Goal: Information Seeking & Learning: Find specific fact

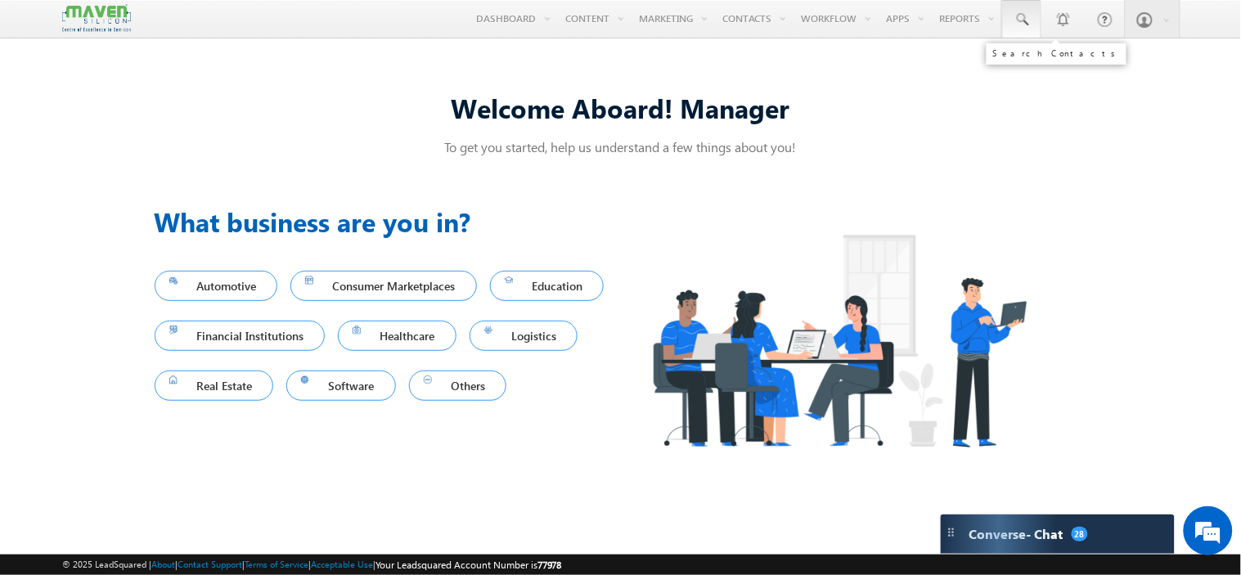
click at [1017, 25] on span at bounding box center [1022, 19] width 16 height 16
paste input "[EMAIL_ADDRESS][DOMAIN_NAME]"
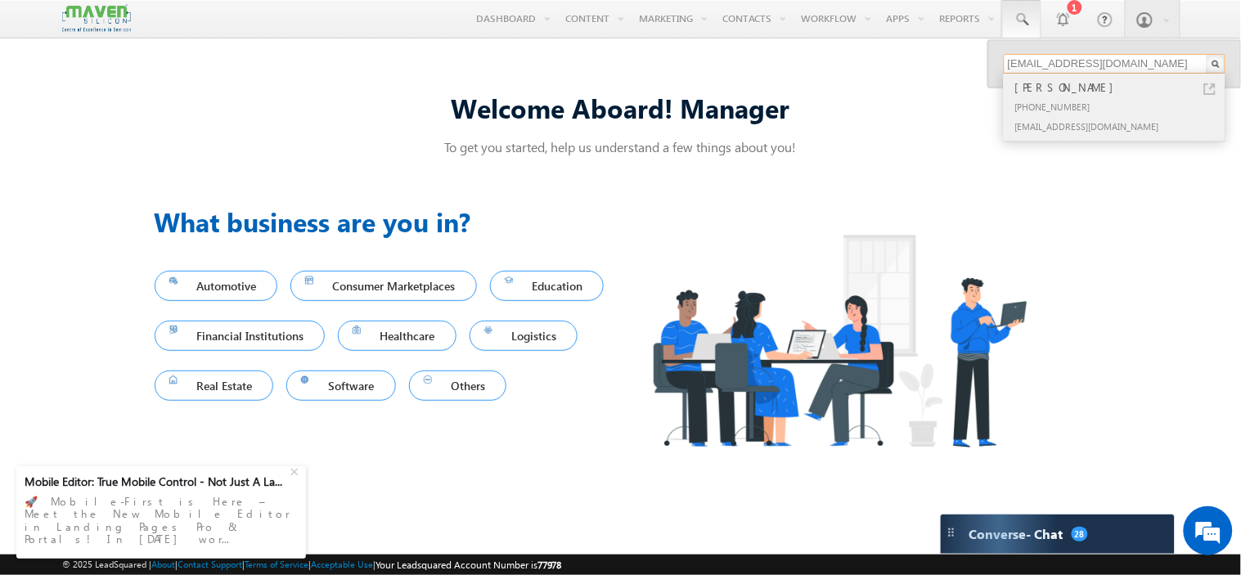
type input "[EMAIL_ADDRESS][DOMAIN_NAME]"
click at [1060, 102] on div "[PHONE_NUMBER]" at bounding box center [1121, 107] width 219 height 20
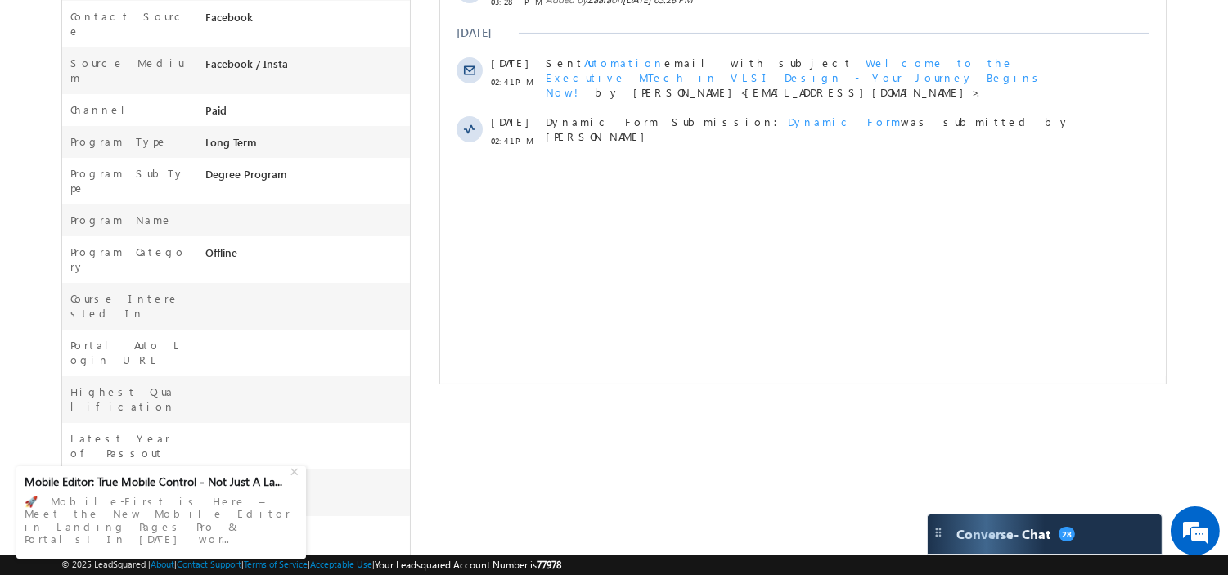
scroll to position [511, 0]
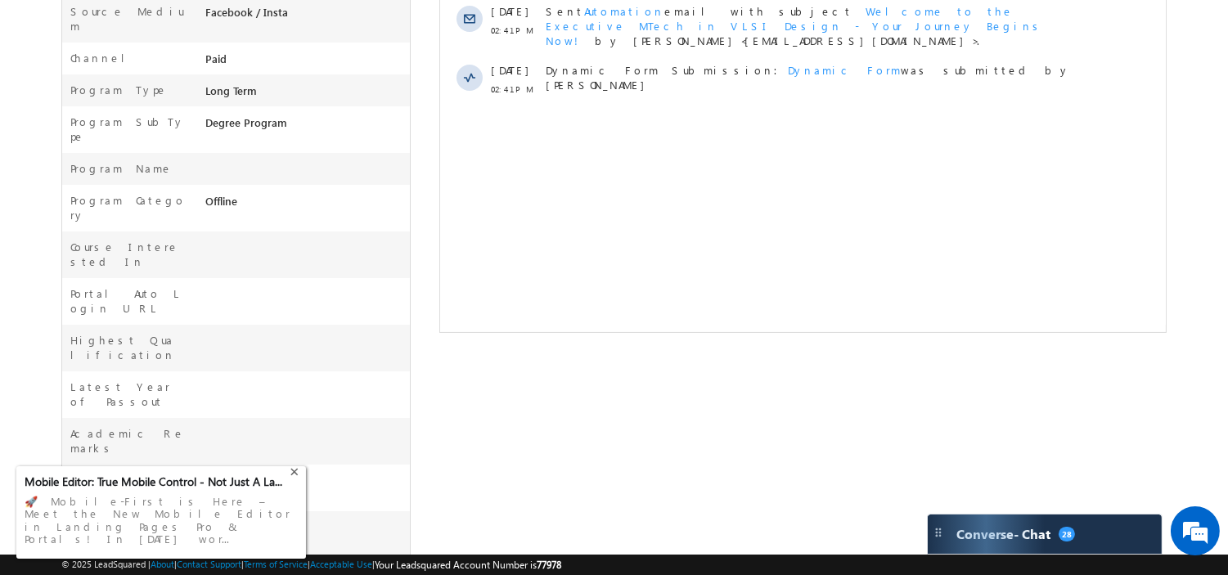
click at [295, 480] on div "+" at bounding box center [296, 471] width 20 height 20
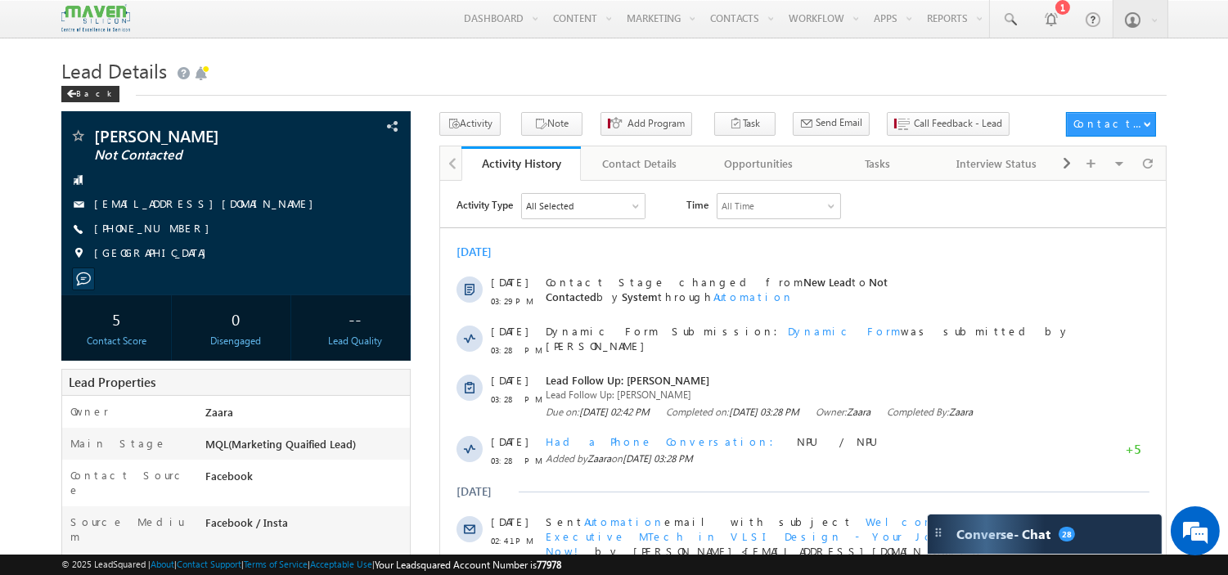
scroll to position [0, 0]
click at [627, 71] on h1 "Lead Details" at bounding box center [613, 69] width 1105 height 32
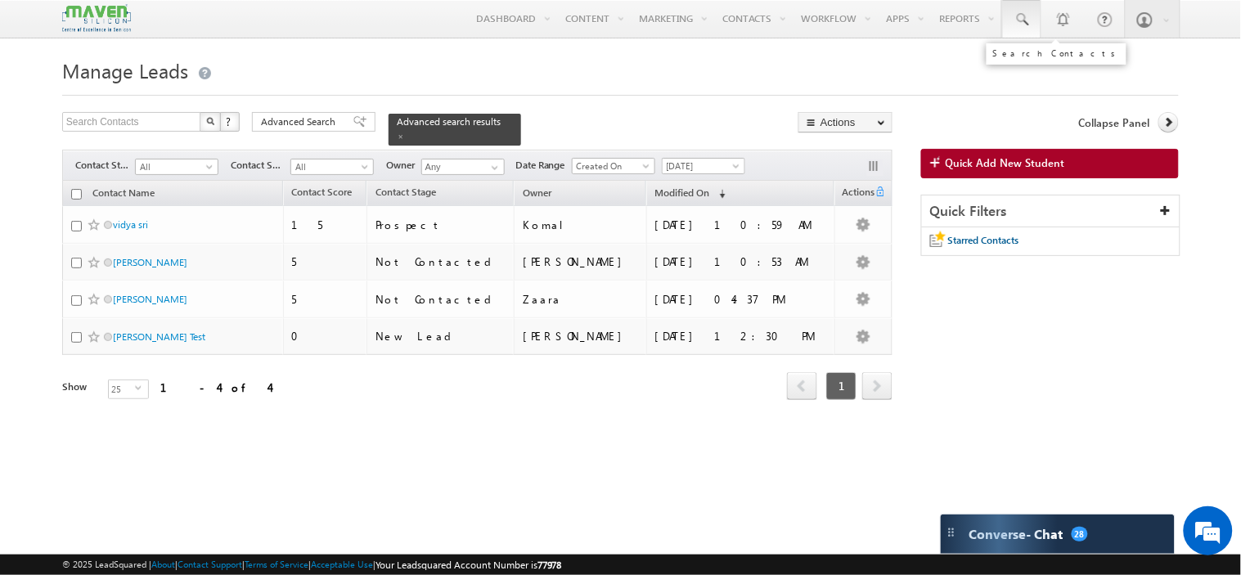
click at [1024, 16] on span at bounding box center [1022, 19] width 16 height 16
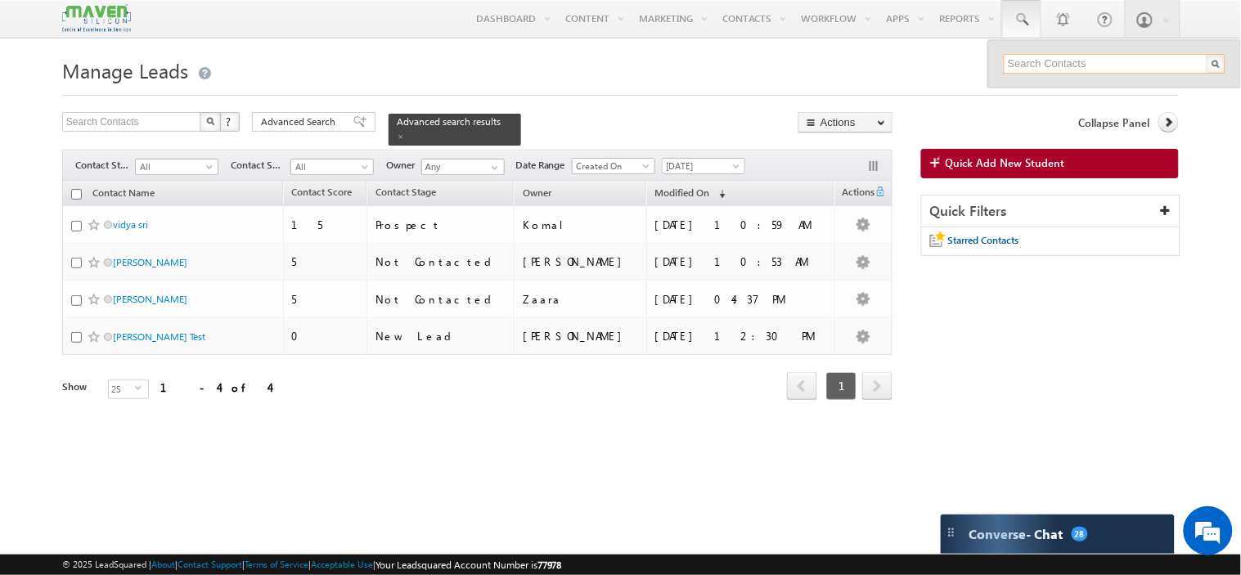
paste input "anamul864@gmail.com"
type input "anamul864@gmail.com"
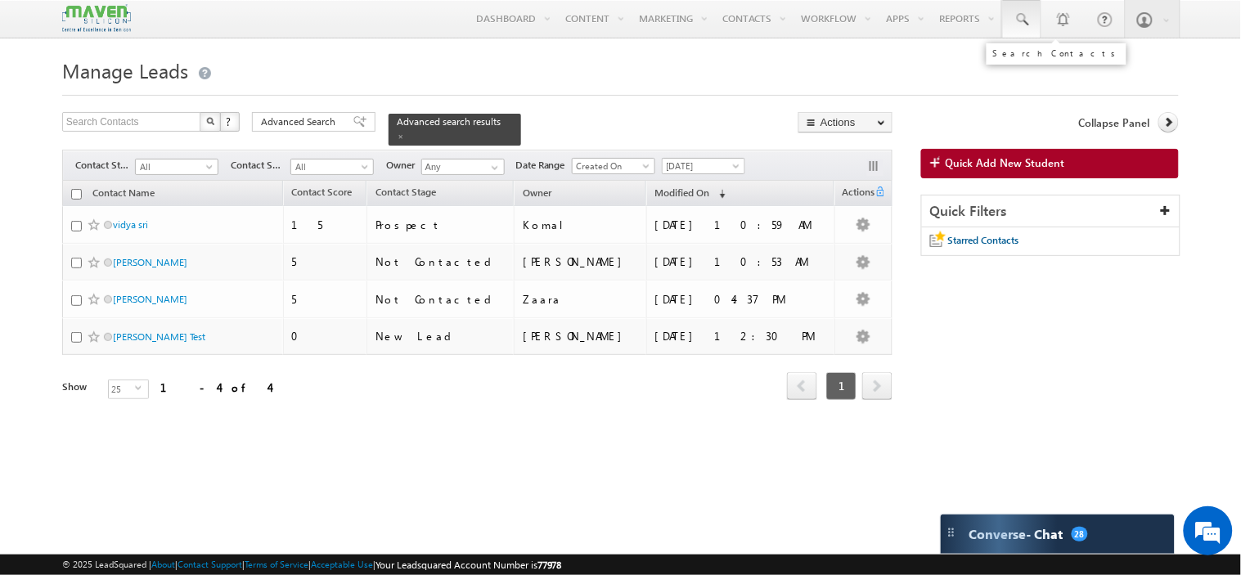
click at [1024, 23] on span at bounding box center [1022, 19] width 16 height 16
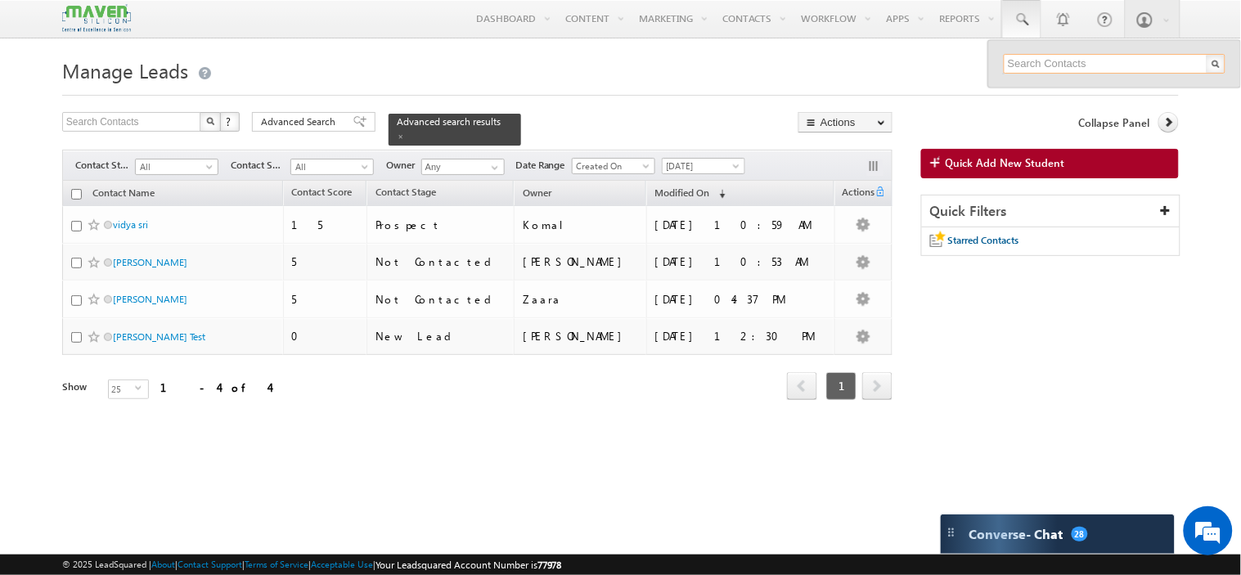
paste input "anamul864@gmail.com"
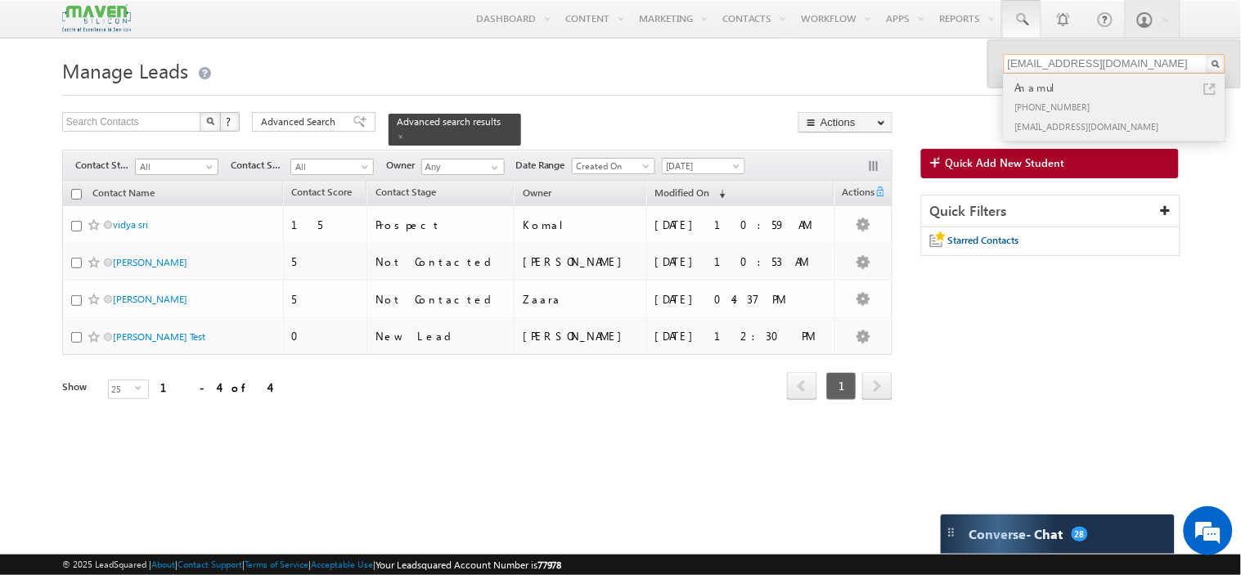
type input "[EMAIL_ADDRESS][DOMAIN_NAME]"
click at [1090, 108] on div "[PHONE_NUMBER]" at bounding box center [1121, 107] width 219 height 20
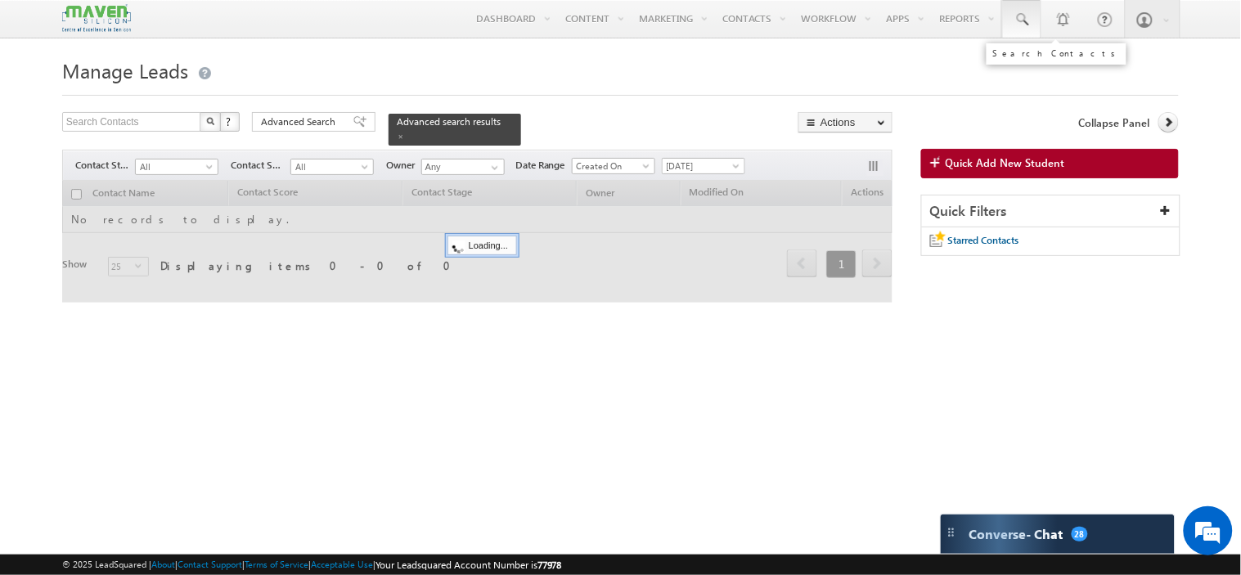
click at [1023, 16] on span at bounding box center [1022, 19] width 16 height 16
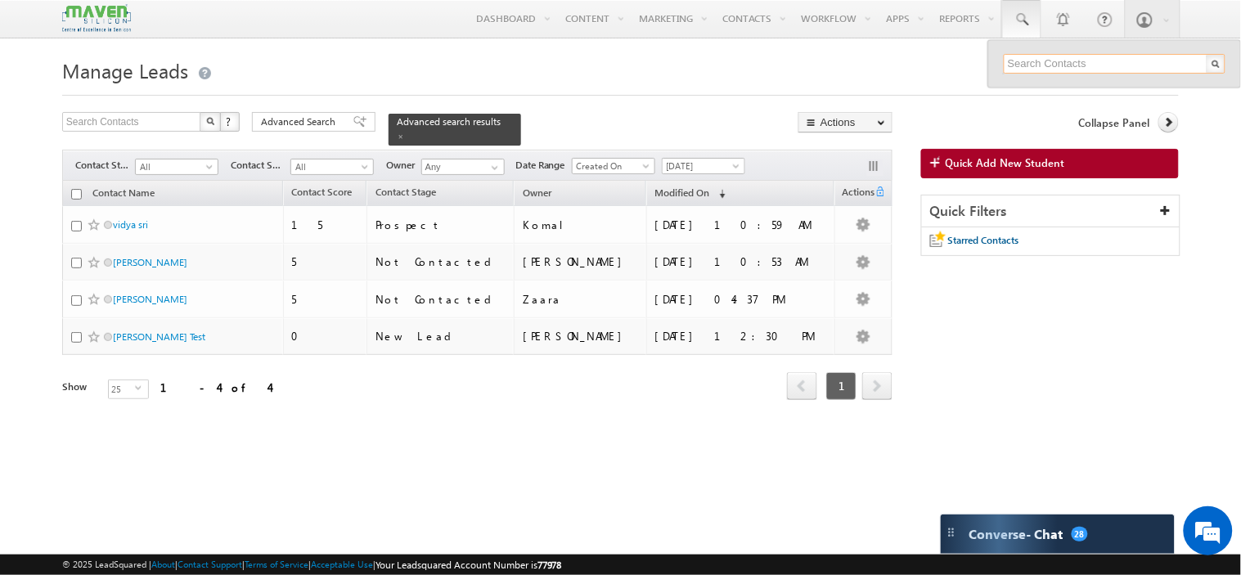
paste input "[EMAIL_ADDRESS][DOMAIN_NAME]"
click at [1102, 64] on input "[EMAIL_ADDRESS][DOMAIN_NAME]" at bounding box center [1115, 64] width 222 height 20
click at [1152, 62] on input "[EMAIL_ADDRESS][DOMAIN_NAME]" at bounding box center [1115, 64] width 222 height 20
click at [1081, 67] on input "[EMAIL_ADDRESS][DOMAIN_NAME]" at bounding box center [1115, 64] width 222 height 20
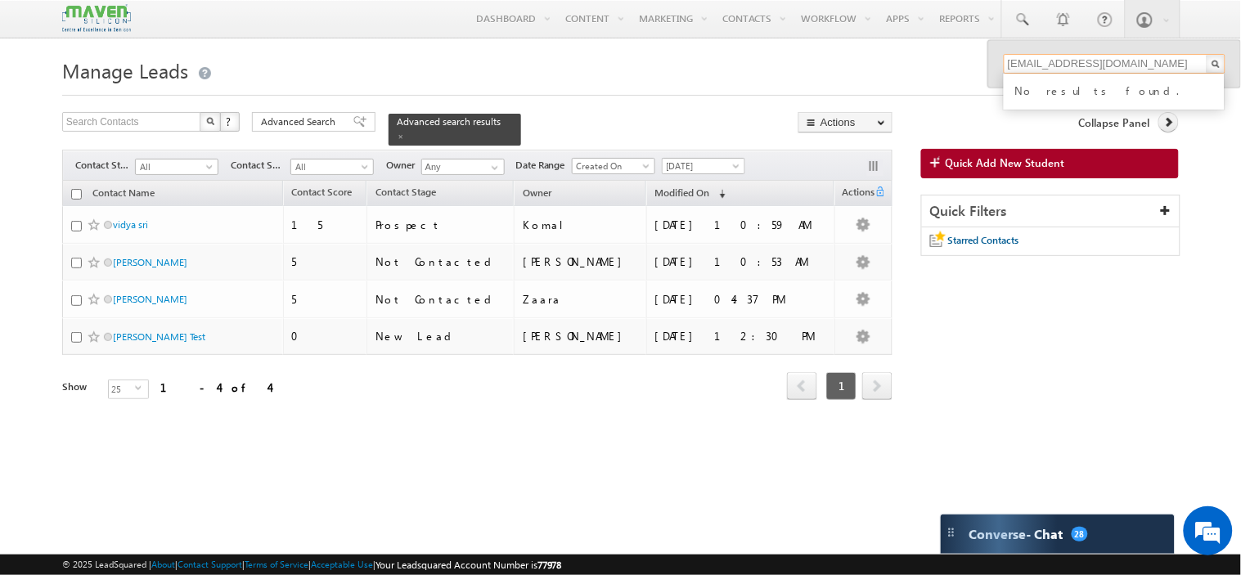
click at [1081, 67] on input "[EMAIL_ADDRESS][DOMAIN_NAME]" at bounding box center [1115, 64] width 222 height 20
paste input "yop"
type input "[EMAIL_ADDRESS][DOMAIN_NAME]"
click at [928, 112] on form "Manage Leads Search Contacts X ? 4 results found Advanced Search Advanced Searc…" at bounding box center [620, 249] width 1117 height 393
